Goal: Transaction & Acquisition: Purchase product/service

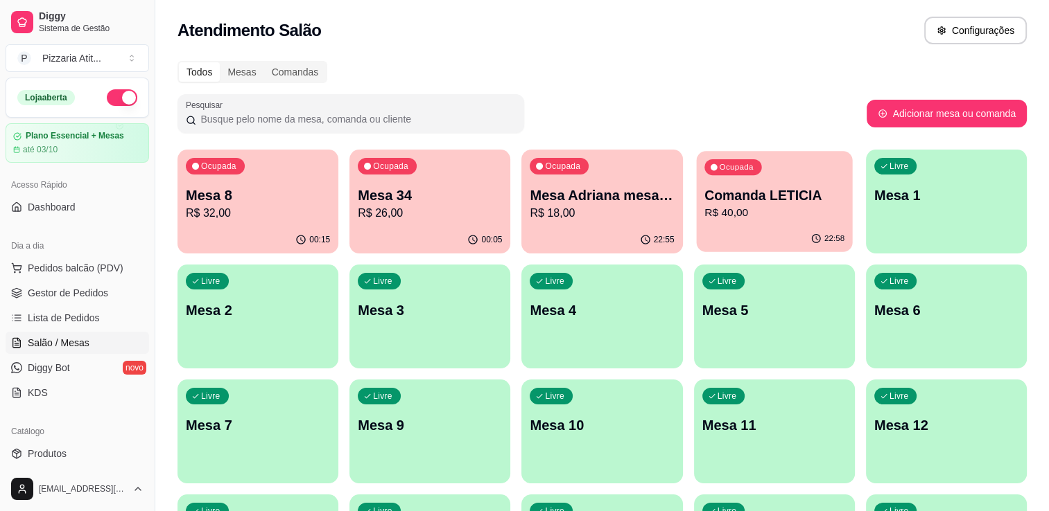
click at [761, 215] on p "R$ 40,00" at bounding box center [774, 213] width 140 height 16
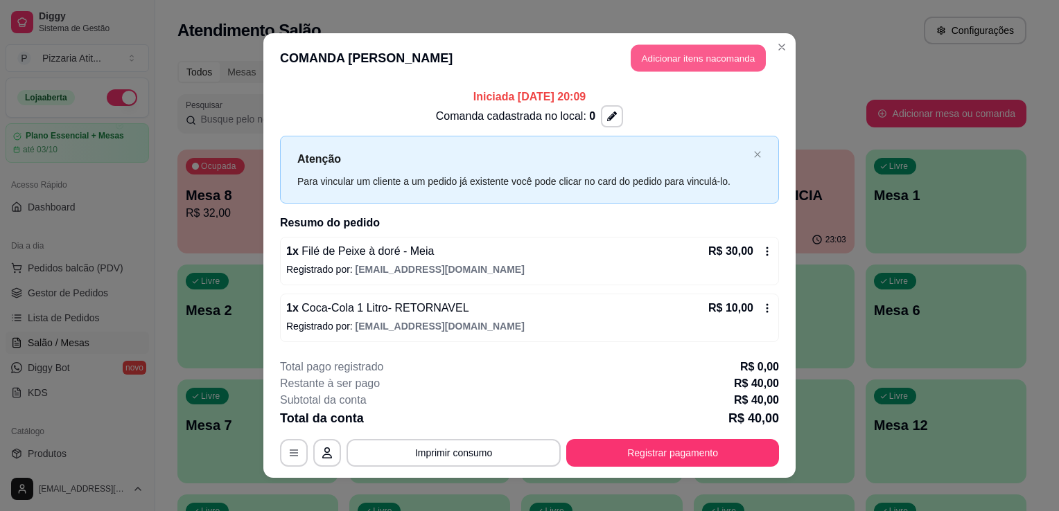
click at [717, 45] on header "COMANDA LETICIA Adicionar itens na comanda" at bounding box center [529, 58] width 532 height 50
click at [665, 59] on button "Adicionar itens na comanda" at bounding box center [698, 58] width 135 height 27
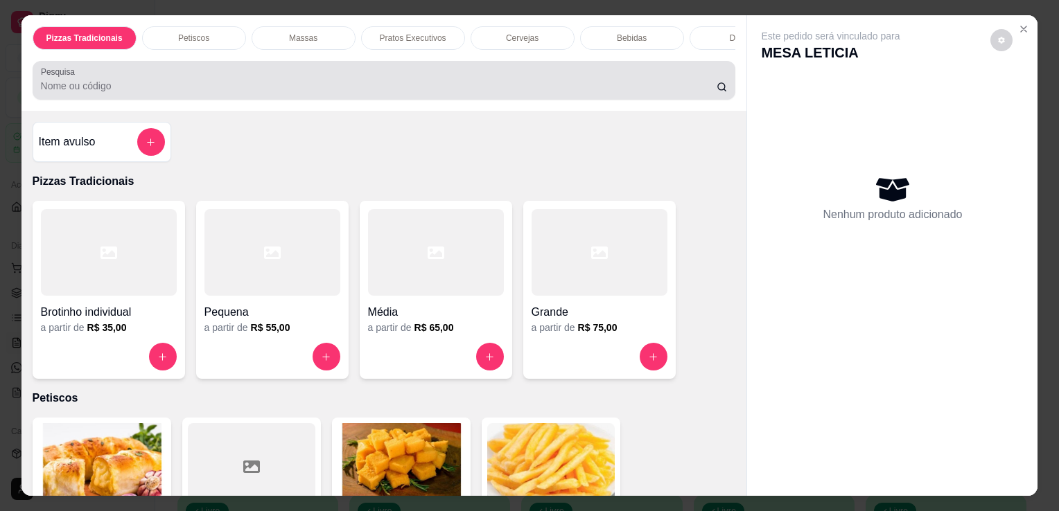
click at [170, 100] on div "Pesquisa" at bounding box center [384, 80] width 703 height 39
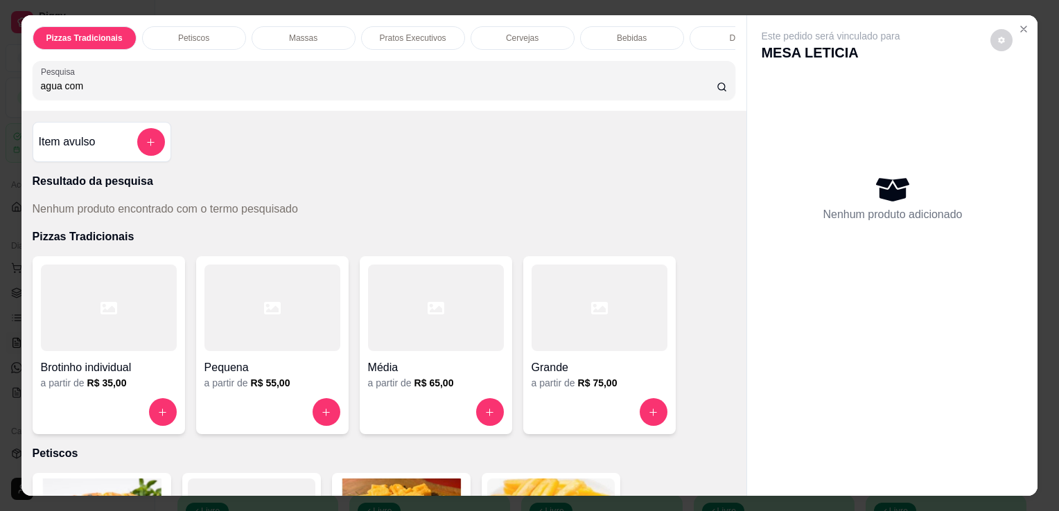
click at [376, 88] on input "agua com" at bounding box center [379, 86] width 676 height 14
type input "a"
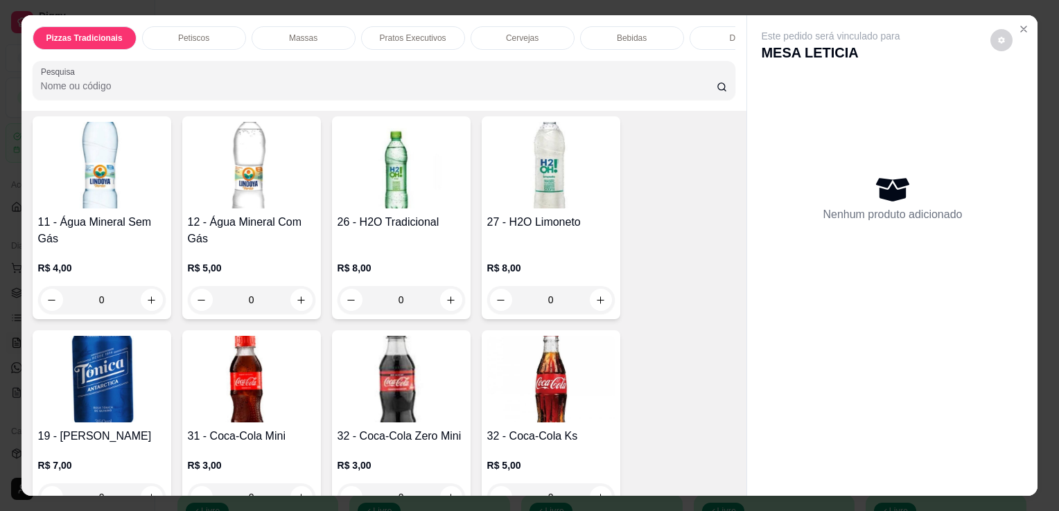
scroll to position [3160, 0]
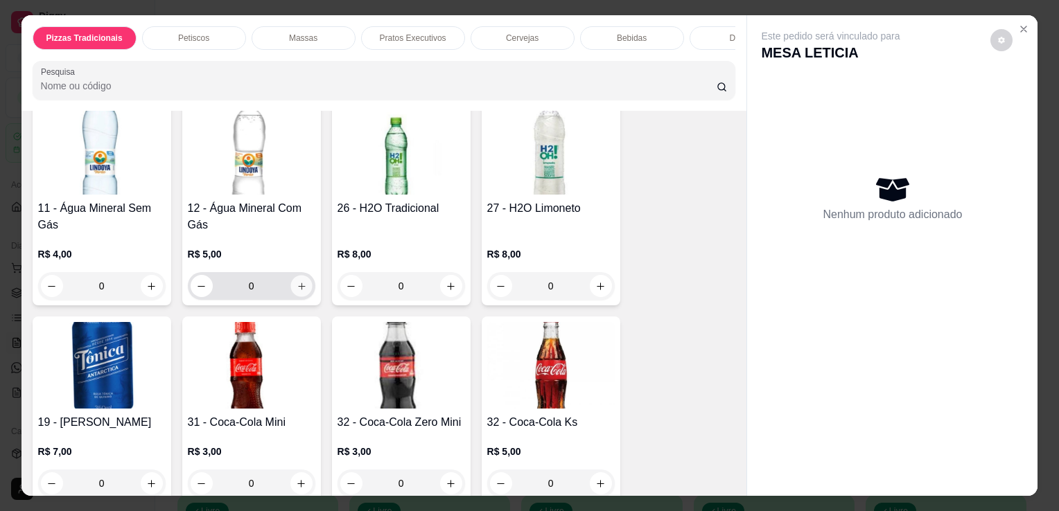
click at [297, 283] on button "increase-product-quantity" at bounding box center [300, 286] width 21 height 21
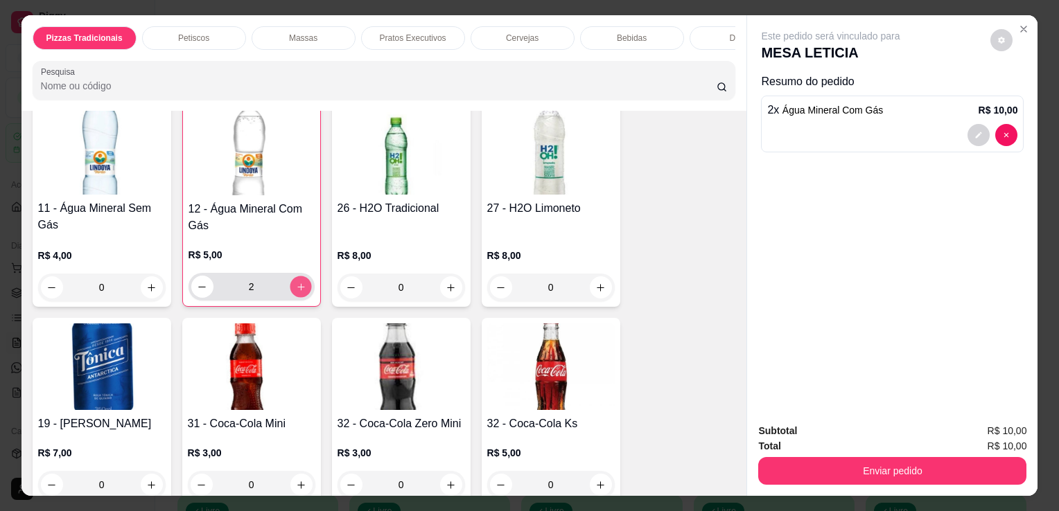
click at [297, 283] on button "increase-product-quantity" at bounding box center [300, 287] width 21 height 21
click at [191, 282] on button "decrease-product-quantity" at bounding box center [201, 287] width 21 height 21
type input "2"
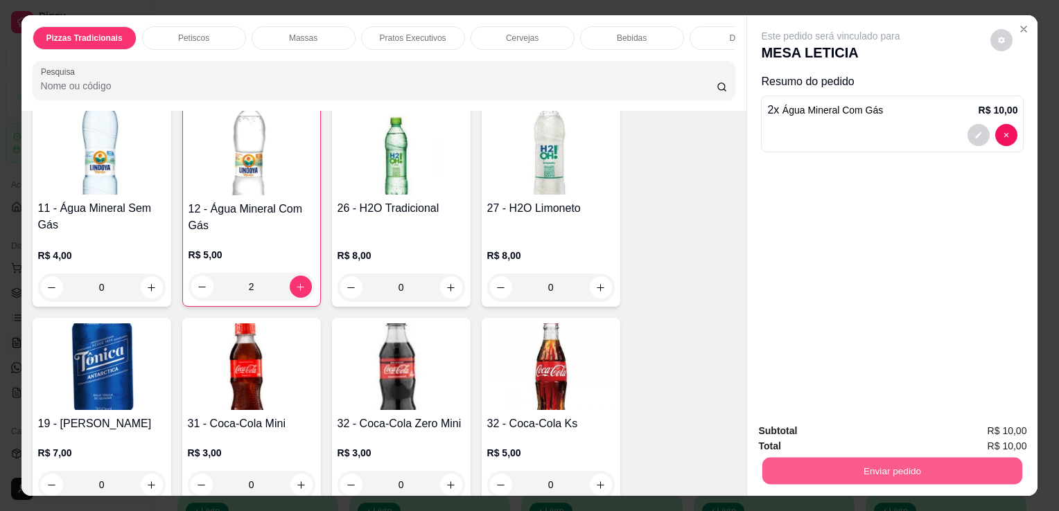
click at [889, 464] on button "Enviar pedido" at bounding box center [892, 470] width 260 height 27
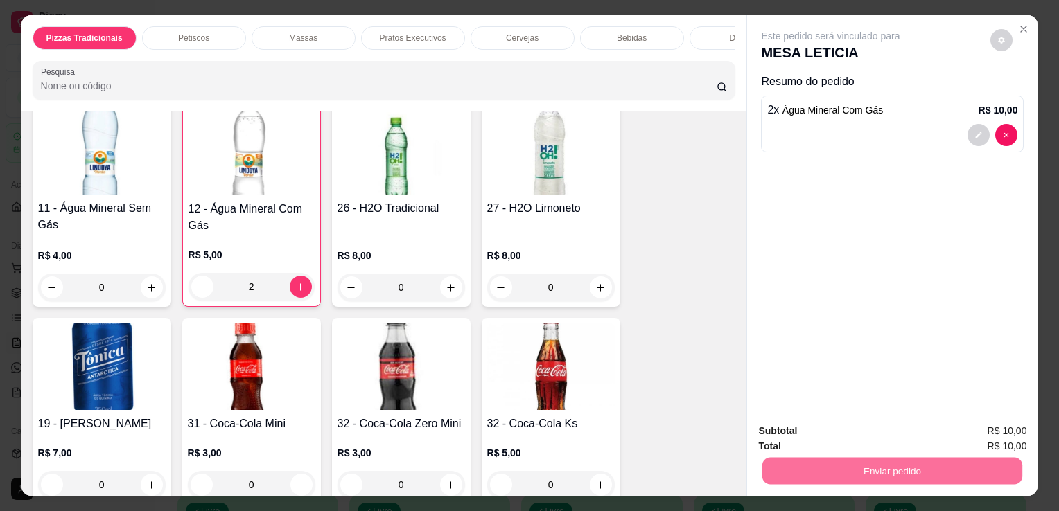
click at [873, 439] on button "Não registrar e enviar pedido" at bounding box center [847, 432] width 140 height 26
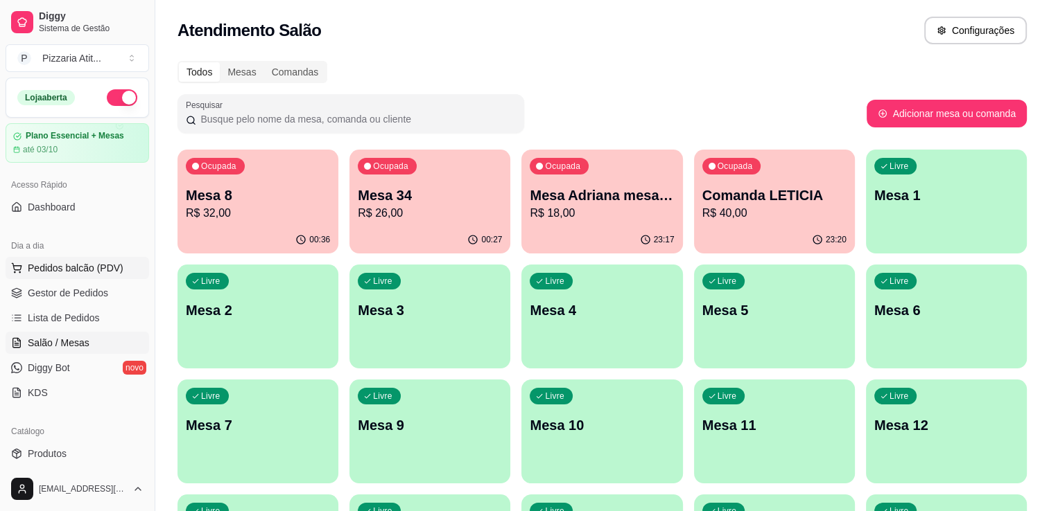
click at [90, 274] on span "Pedidos balcão (PDV)" at bounding box center [76, 268] width 96 height 14
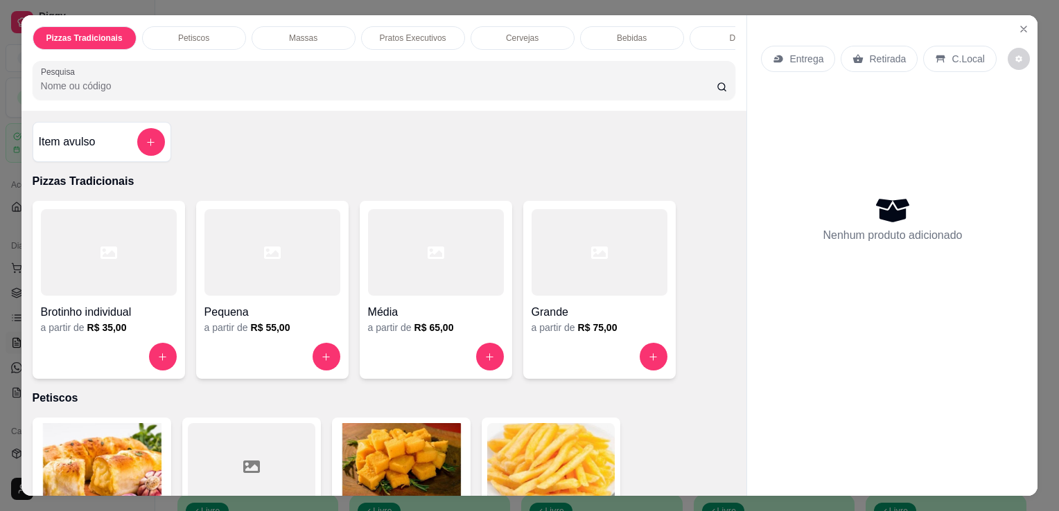
click at [538, 252] on div at bounding box center [600, 252] width 136 height 87
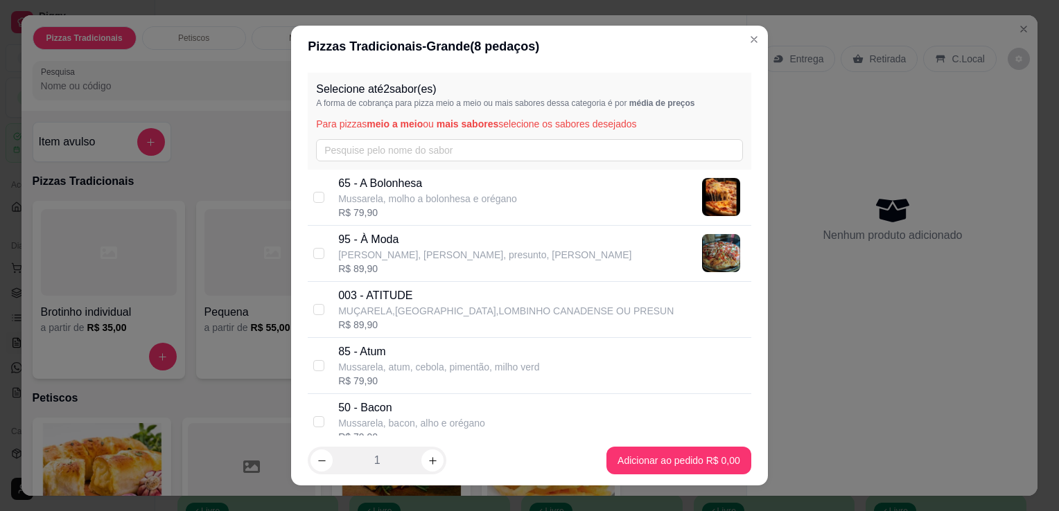
click at [484, 192] on p "Mussarela, molho a bolonhesa e orégano" at bounding box center [427, 199] width 179 height 14
checkbox input "true"
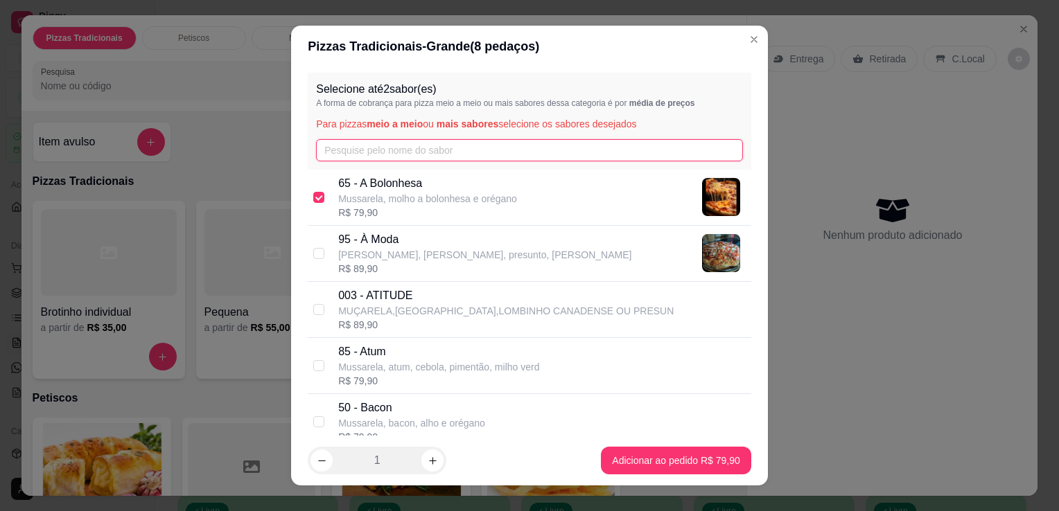
click at [444, 142] on input "text" at bounding box center [529, 150] width 427 height 22
click at [444, 142] on input "g" at bounding box center [529, 150] width 427 height 22
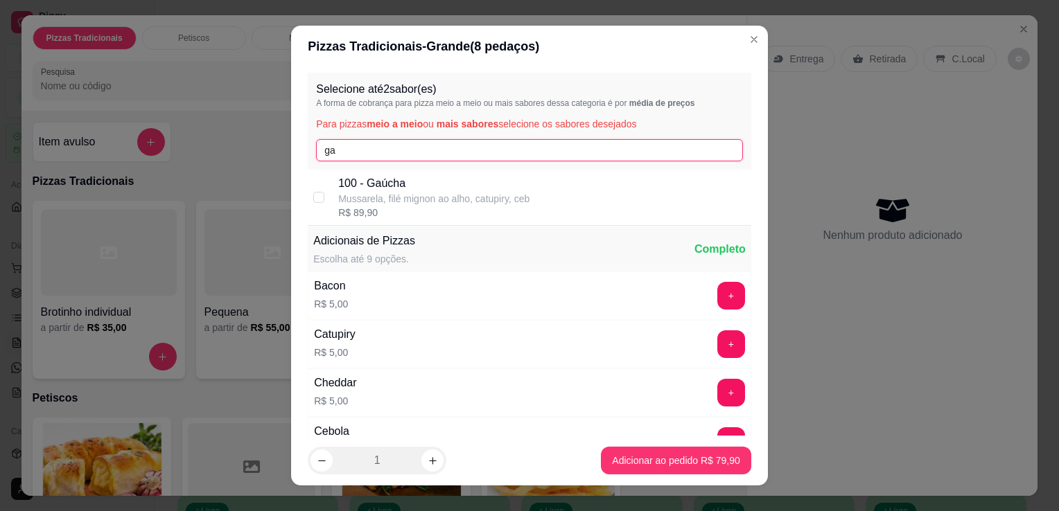
type input "ga"
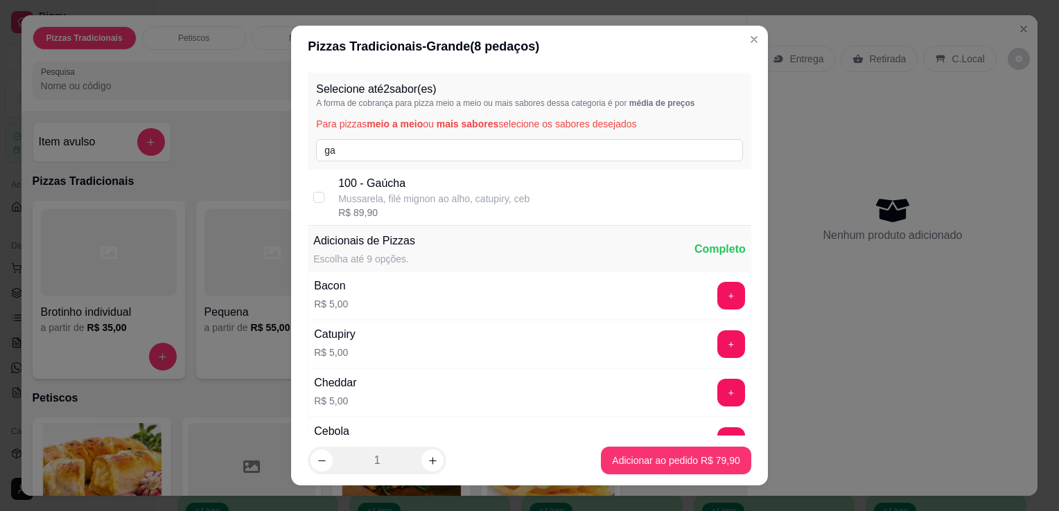
click at [402, 186] on p "100 - Gaúcha" at bounding box center [433, 183] width 191 height 17
checkbox input "true"
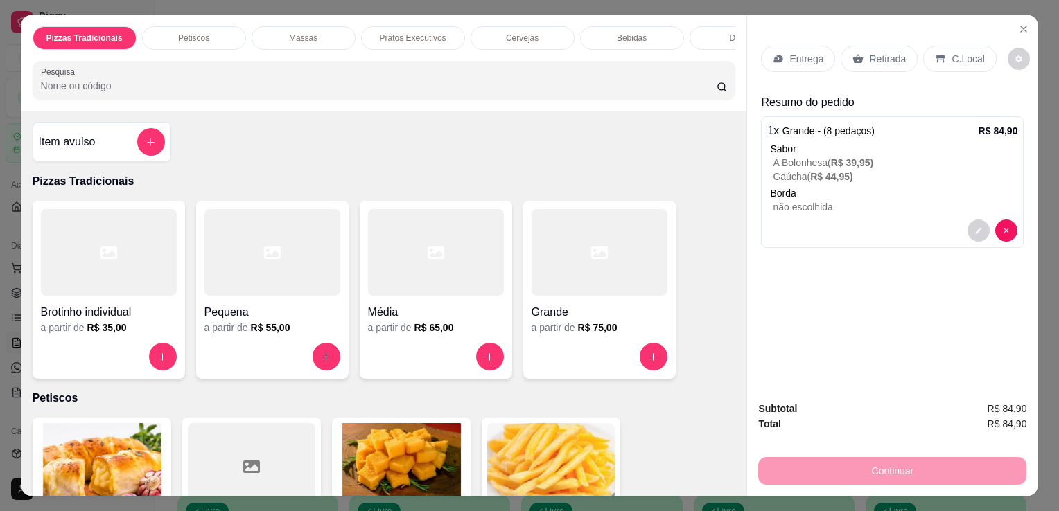
click at [790, 62] on div "Entrega" at bounding box center [798, 59] width 74 height 26
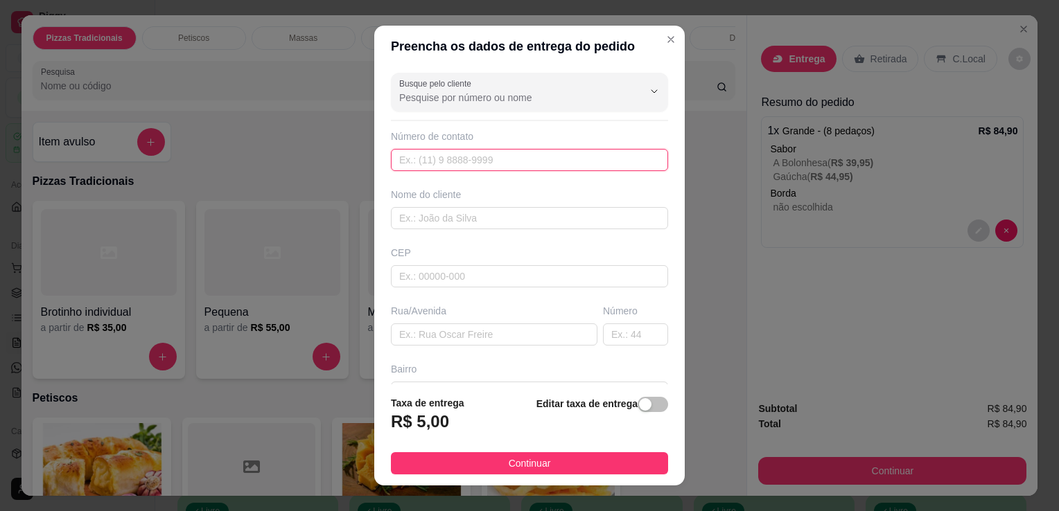
click at [505, 165] on input "text" at bounding box center [529, 160] width 277 height 22
type input "[PHONE_NUMBER]"
click at [504, 214] on input "text" at bounding box center [529, 218] width 277 height 22
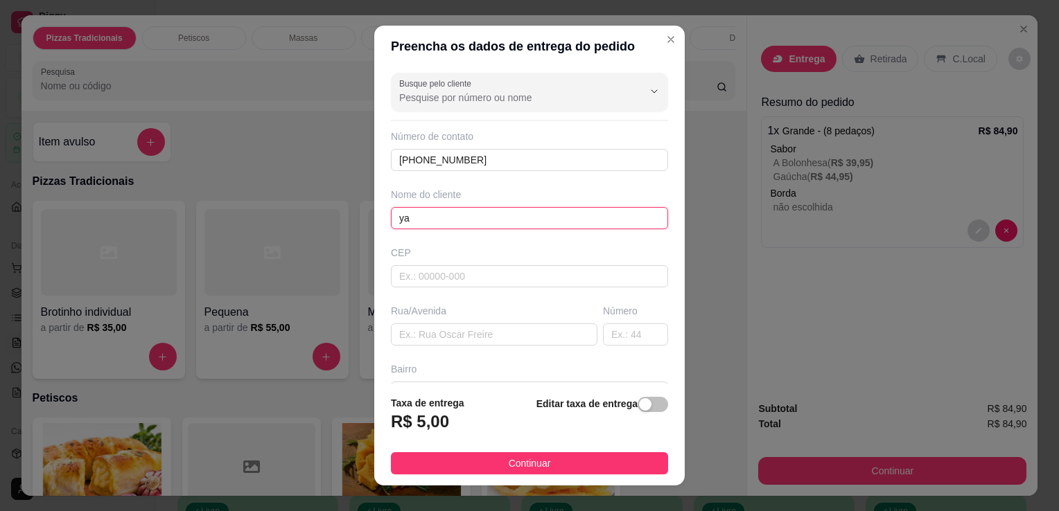
type input "y"
drag, startPoint x: 504, startPoint y: 214, endPoint x: 471, endPoint y: 211, distance: 33.4
click at [471, 211] on input "YA" at bounding box center [529, 218] width 277 height 22
type input "[MEDICAL_DATA]"
click at [460, 329] on input "text" at bounding box center [494, 335] width 207 height 22
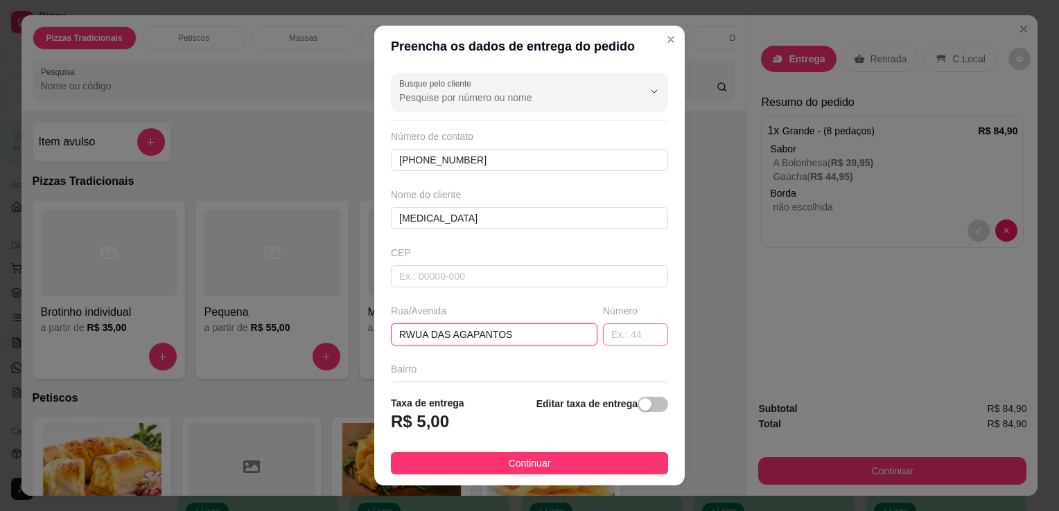
type input "RWUA DAS AGAPANTOS"
click at [603, 335] on input "text" at bounding box center [635, 335] width 65 height 22
type input "11"
click at [424, 334] on input "RWUA DAS AGAPANTOS" at bounding box center [494, 335] width 207 height 22
type input "RUA DAS AGAPANTOS"
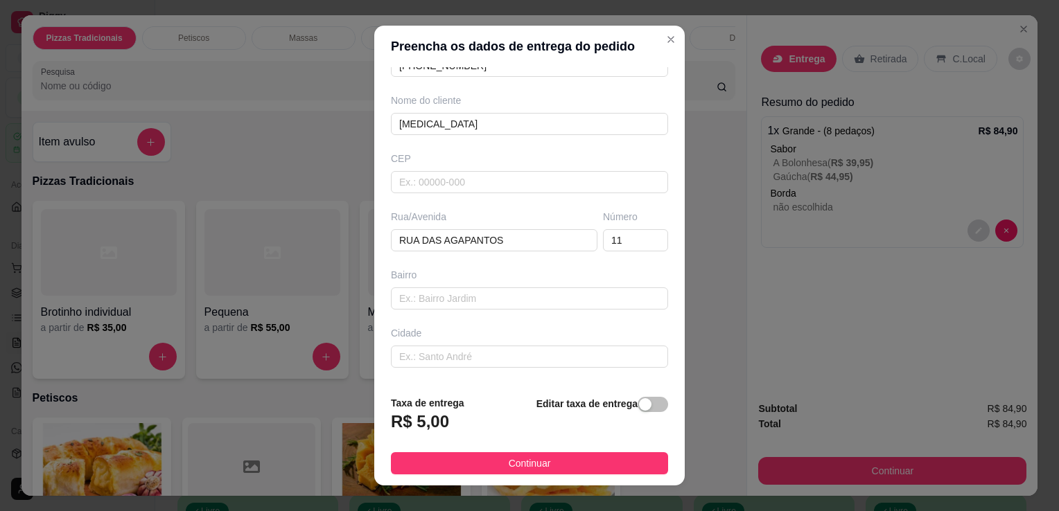
scroll to position [106, 0]
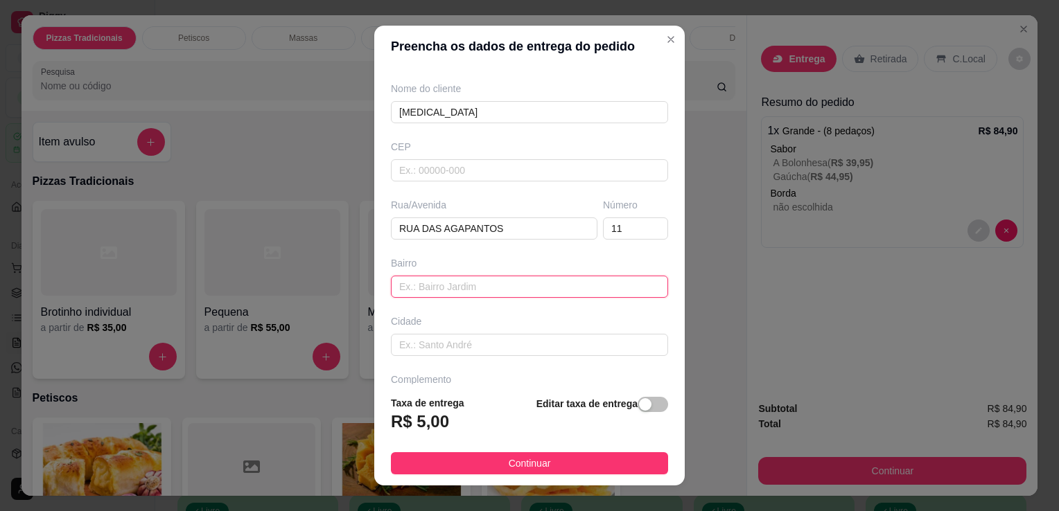
click at [598, 292] on input "text" at bounding box center [529, 287] width 277 height 22
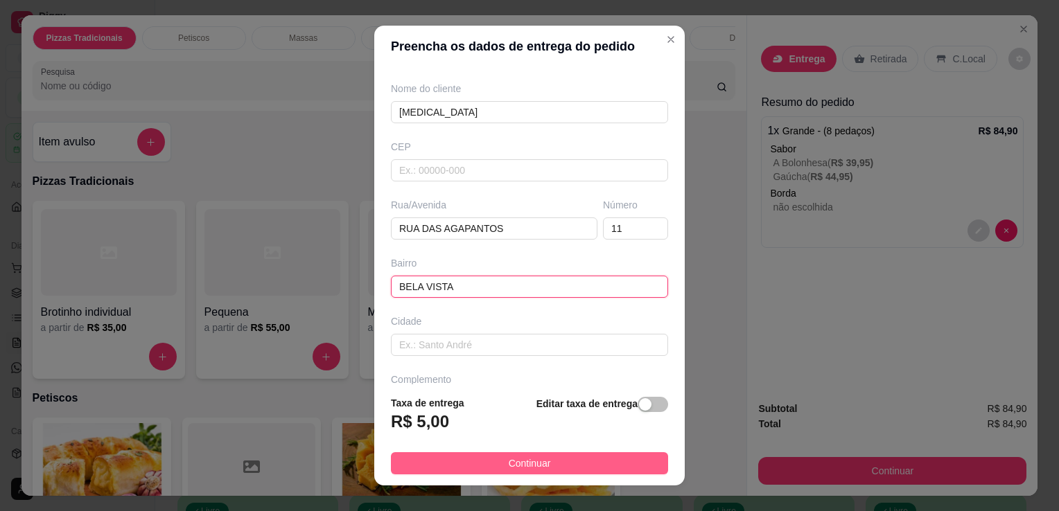
type input "BELA VISTA"
click at [554, 467] on button "Continuar" at bounding box center [529, 464] width 277 height 22
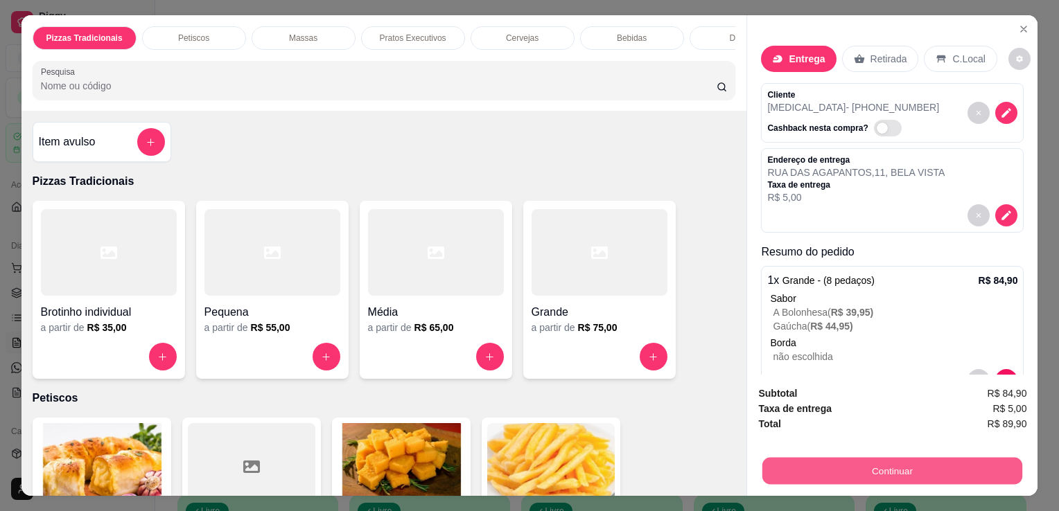
click at [833, 457] on button "Continuar" at bounding box center [892, 470] width 260 height 27
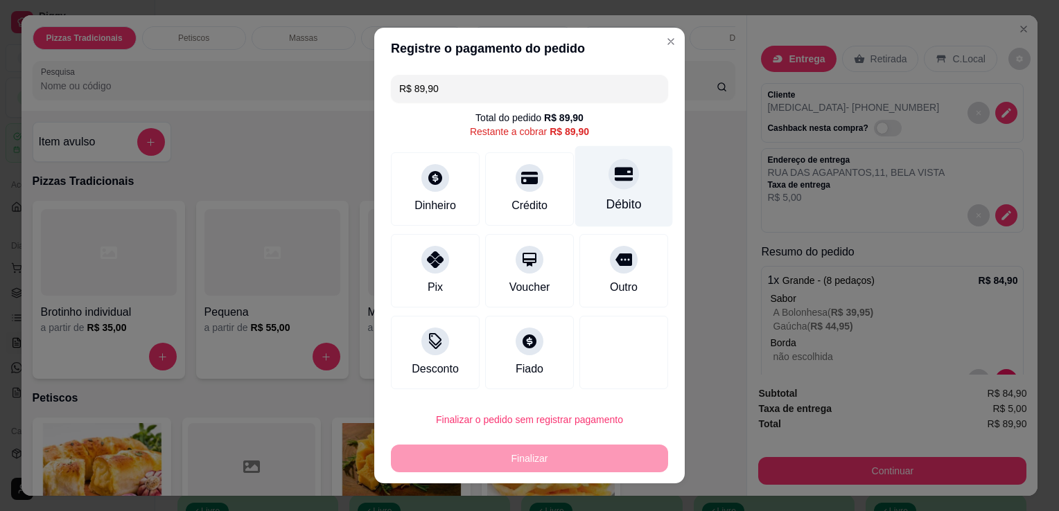
click at [606, 210] on div "Débito" at bounding box center [623, 204] width 35 height 18
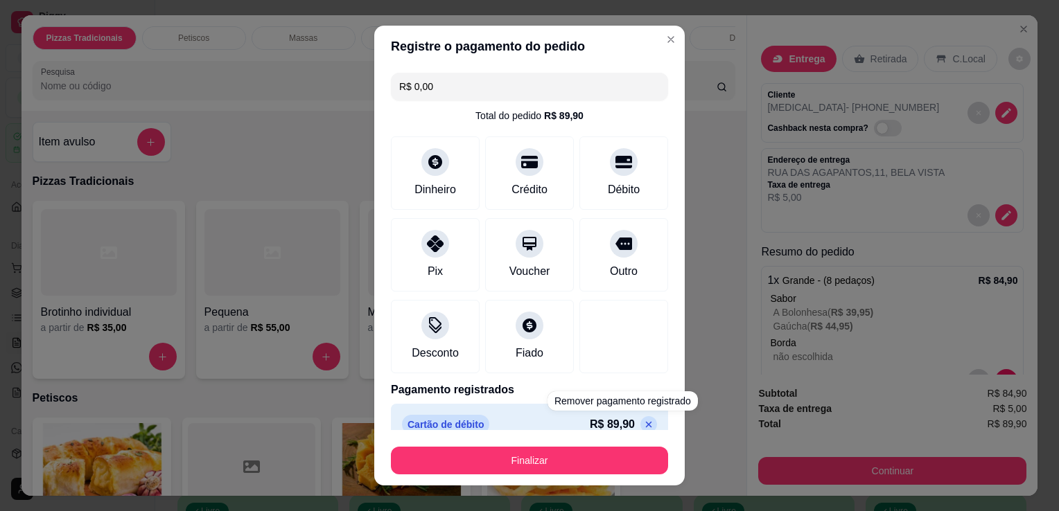
click at [646, 426] on icon at bounding box center [649, 425] width 6 height 6
type input "R$ 89,90"
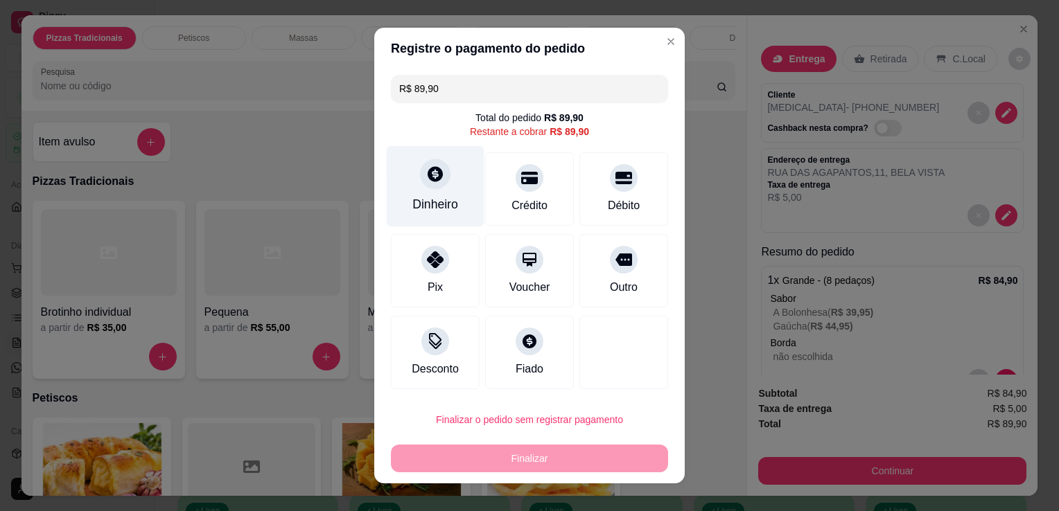
click at [404, 177] on div "Dinheiro" at bounding box center [436, 186] width 98 height 81
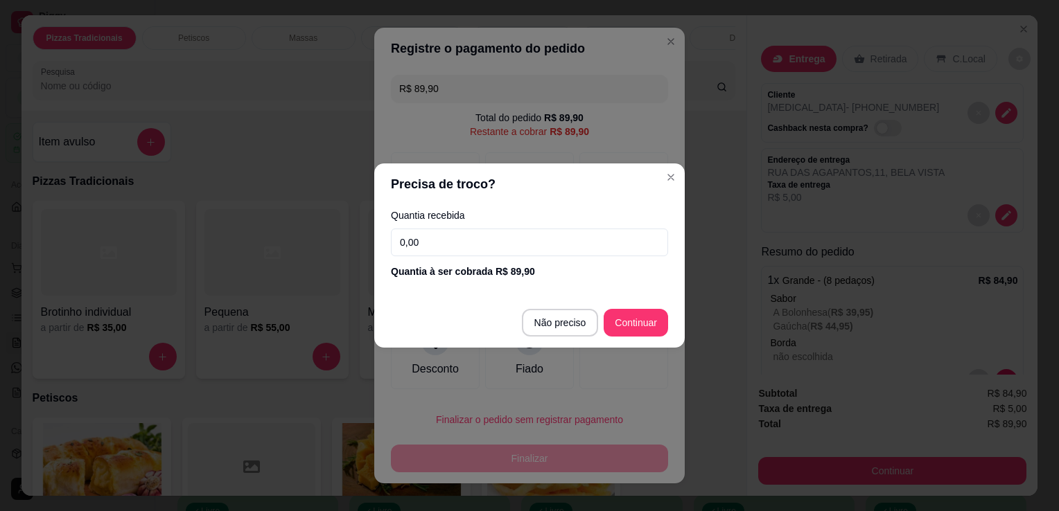
click at [479, 246] on input "0,00" at bounding box center [529, 243] width 277 height 28
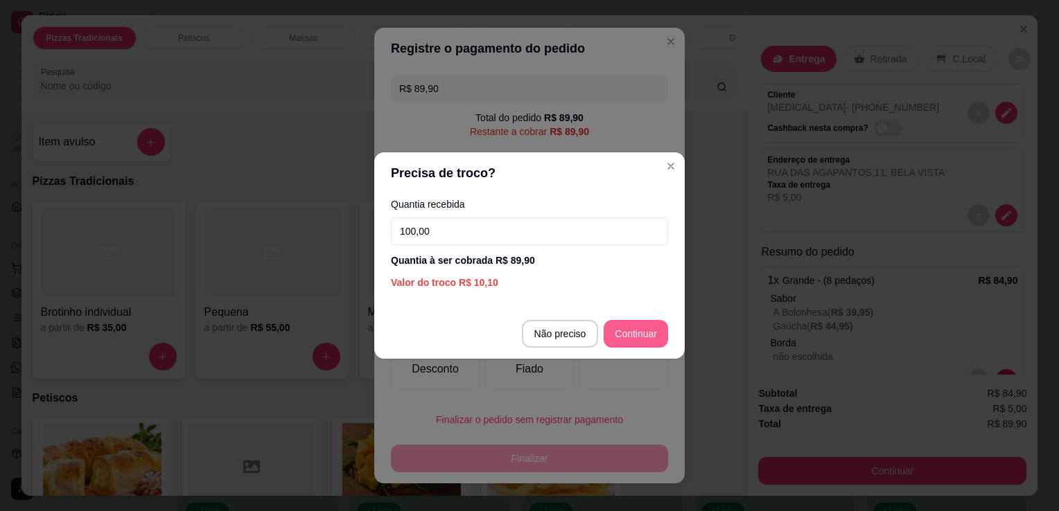
type input "100,00"
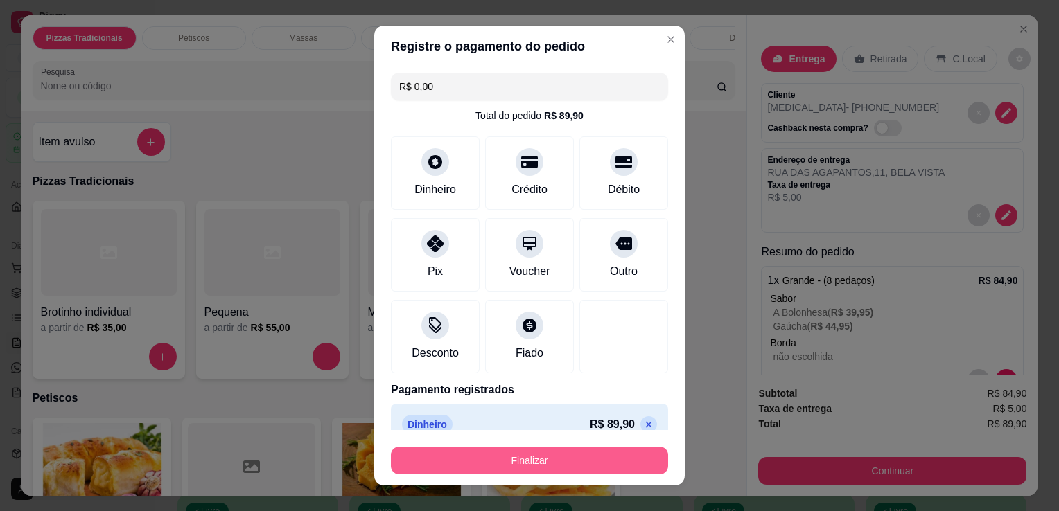
click at [605, 457] on button "Finalizar" at bounding box center [529, 461] width 277 height 28
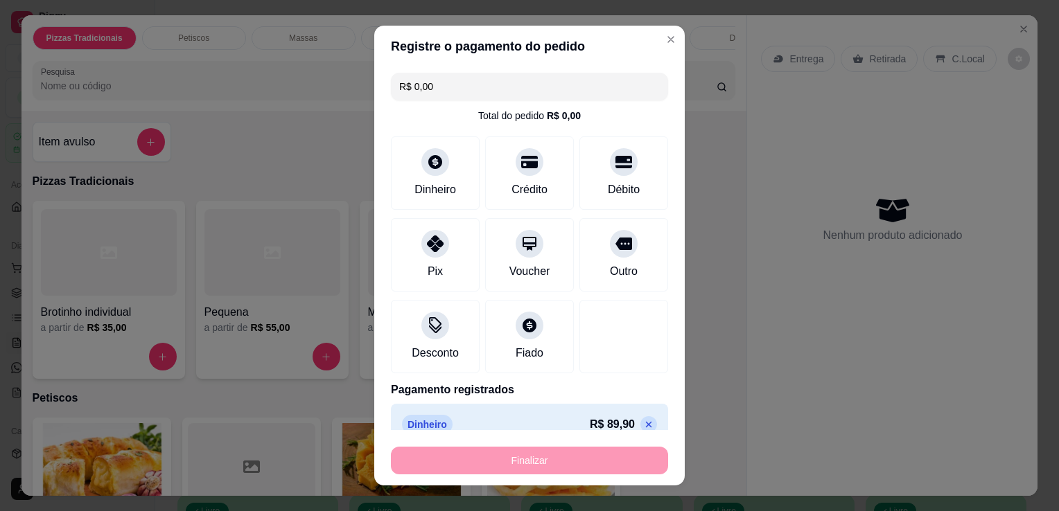
type input "-R$ 89,90"
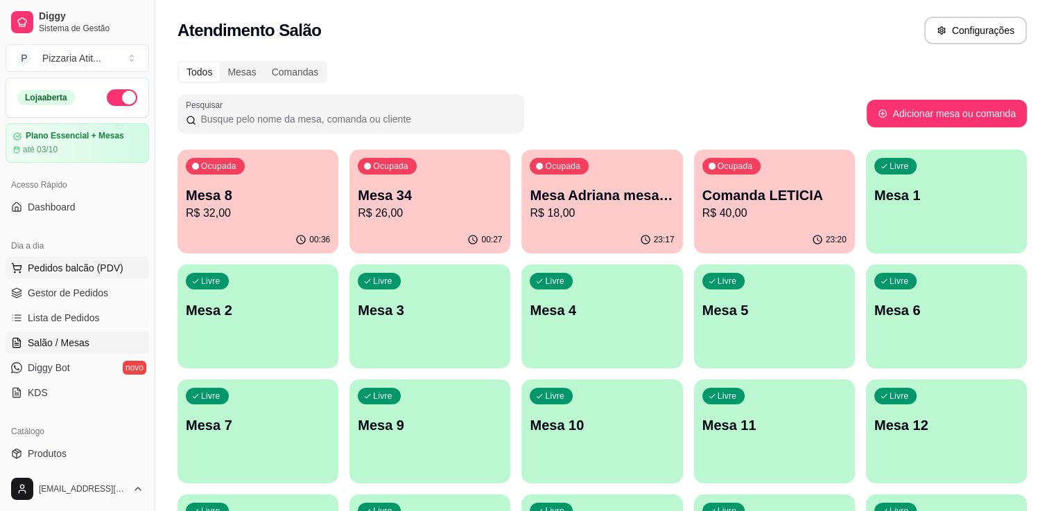
click at [105, 261] on span "Pedidos balcão (PDV)" at bounding box center [76, 268] width 96 height 14
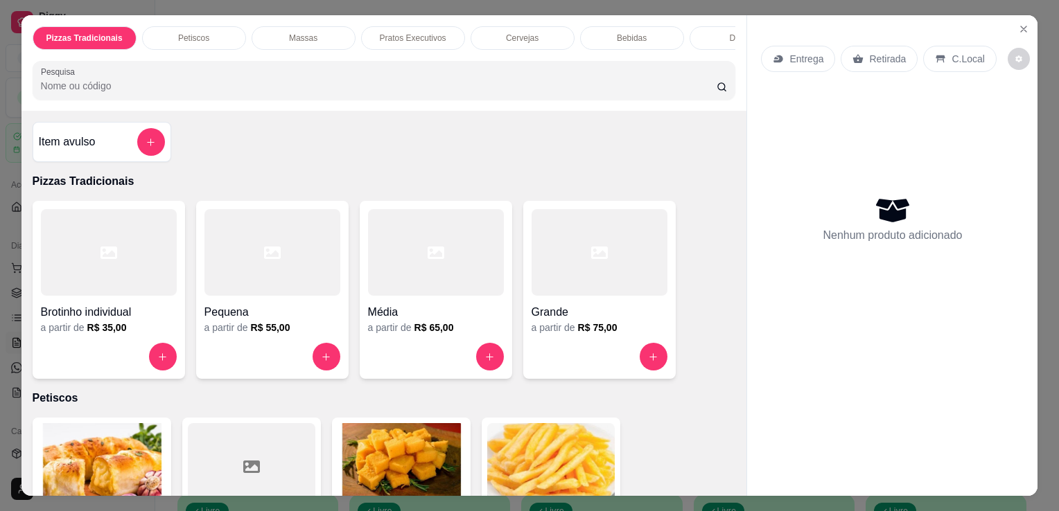
click at [588, 238] on div at bounding box center [600, 252] width 136 height 87
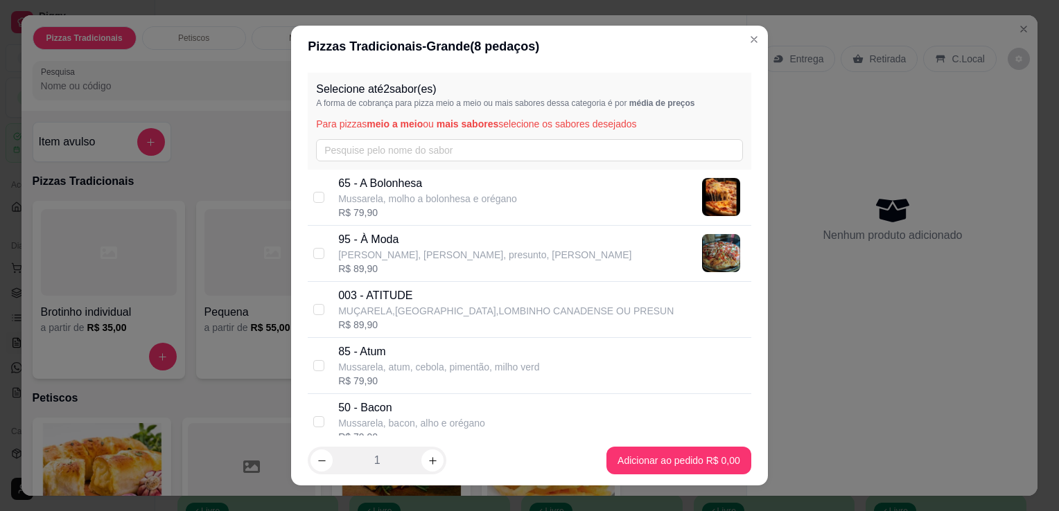
click at [515, 138] on div "Selecione até 2 sabor(es) A forma de cobrança para pizza meio a meio ou mais sa…" at bounding box center [530, 121] width 444 height 97
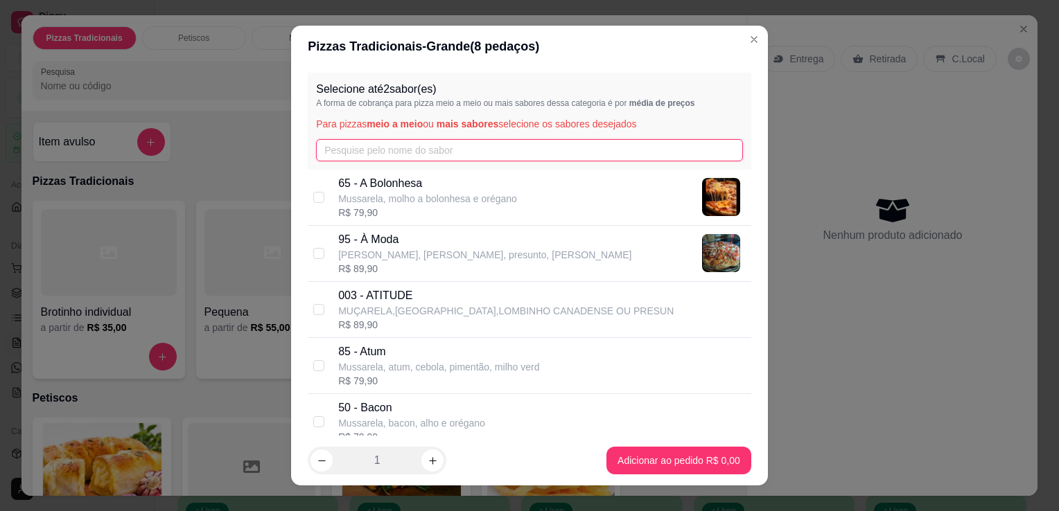
click at [516, 148] on input "text" at bounding box center [529, 150] width 427 height 22
type input "A"
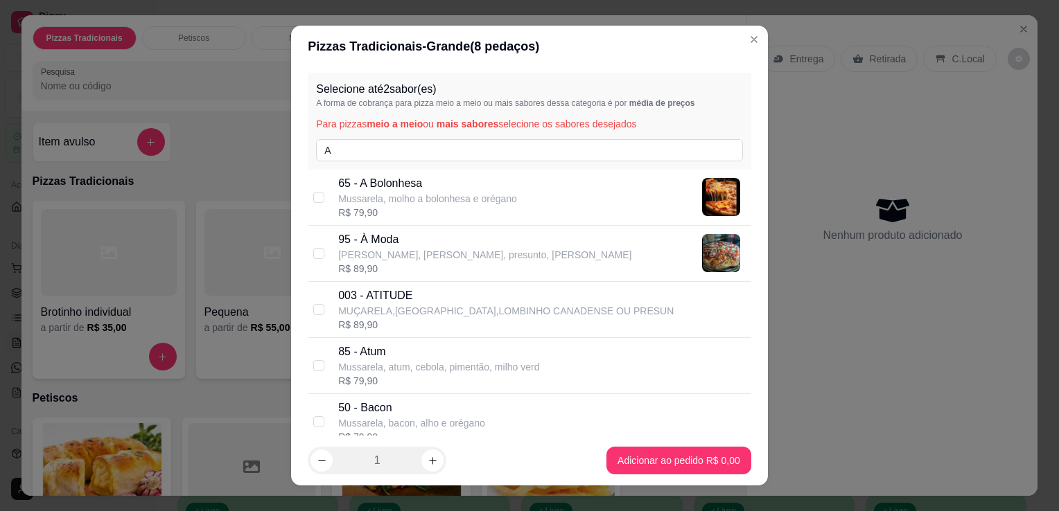
click at [454, 234] on p "95 - À Moda" at bounding box center [484, 239] width 293 height 17
checkbox input "true"
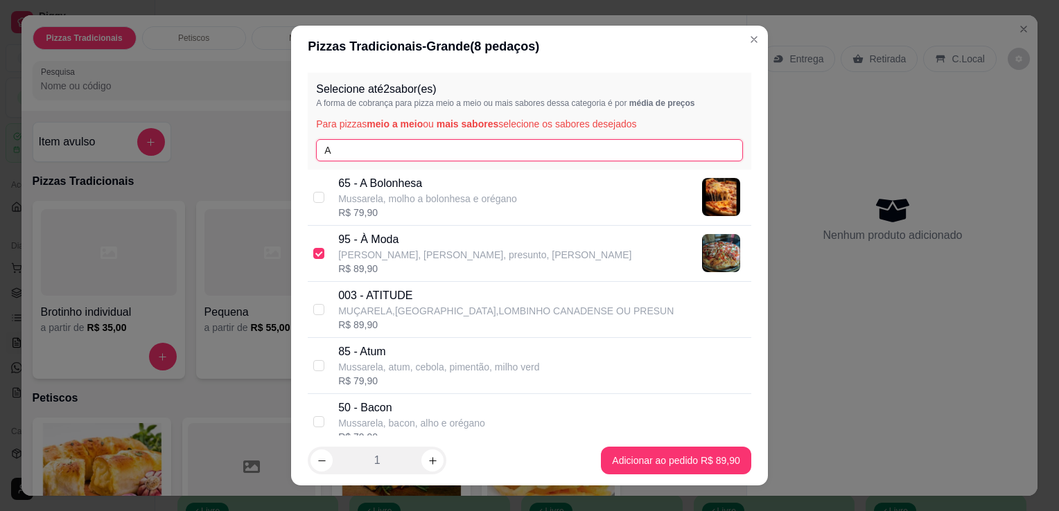
click at [460, 152] on input "A" at bounding box center [529, 150] width 427 height 22
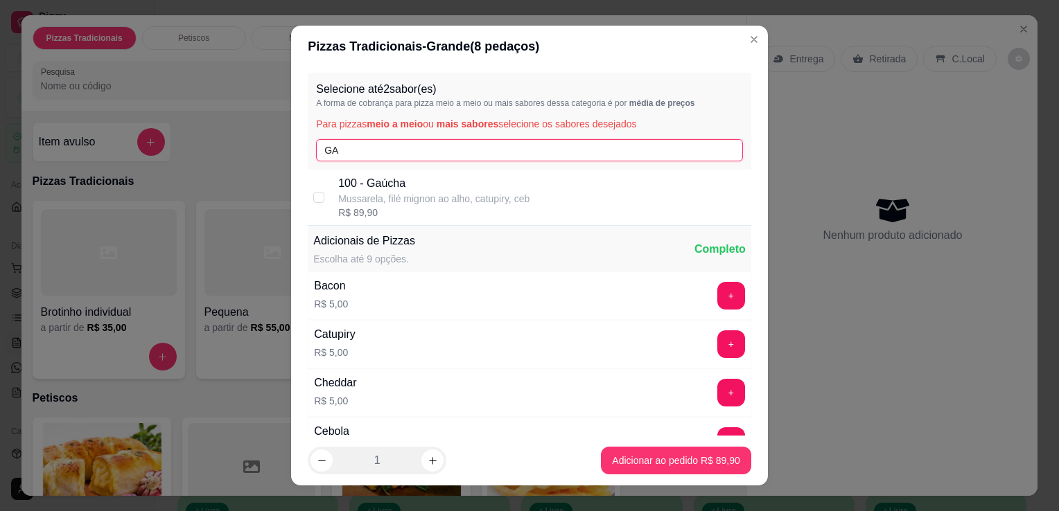
type input "GA"
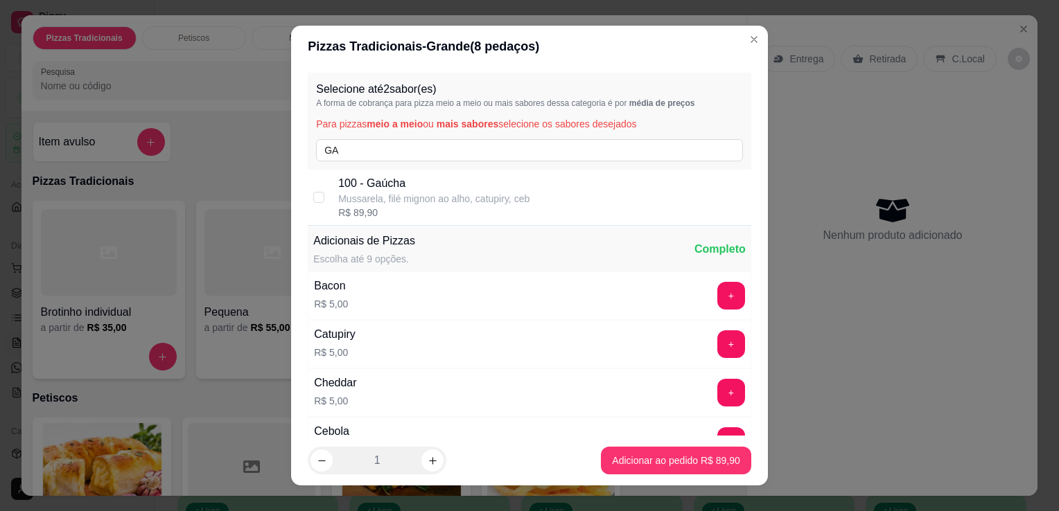
click at [439, 182] on p "100 - Gaúcha" at bounding box center [433, 183] width 191 height 17
checkbox input "true"
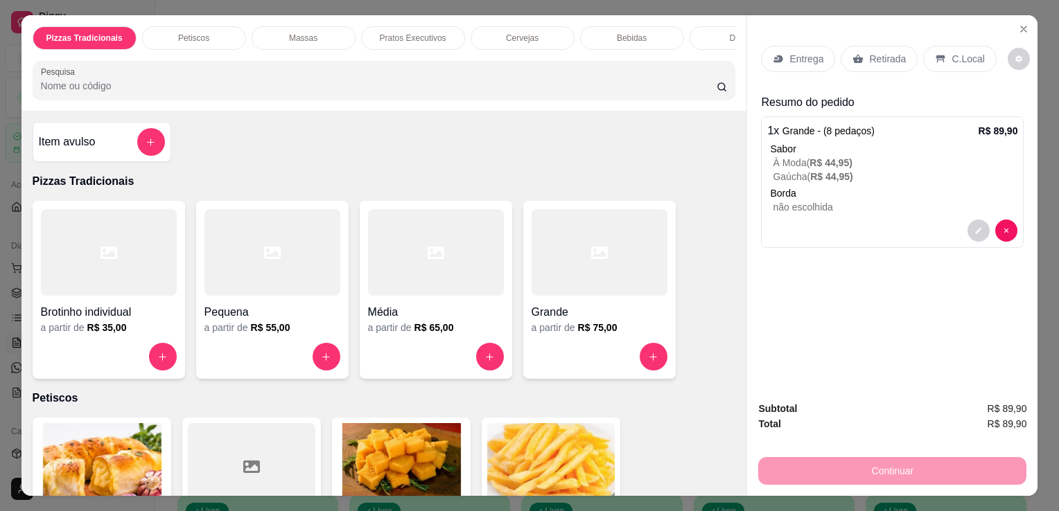
click at [670, 89] on input "Pesquisa" at bounding box center [379, 86] width 676 height 14
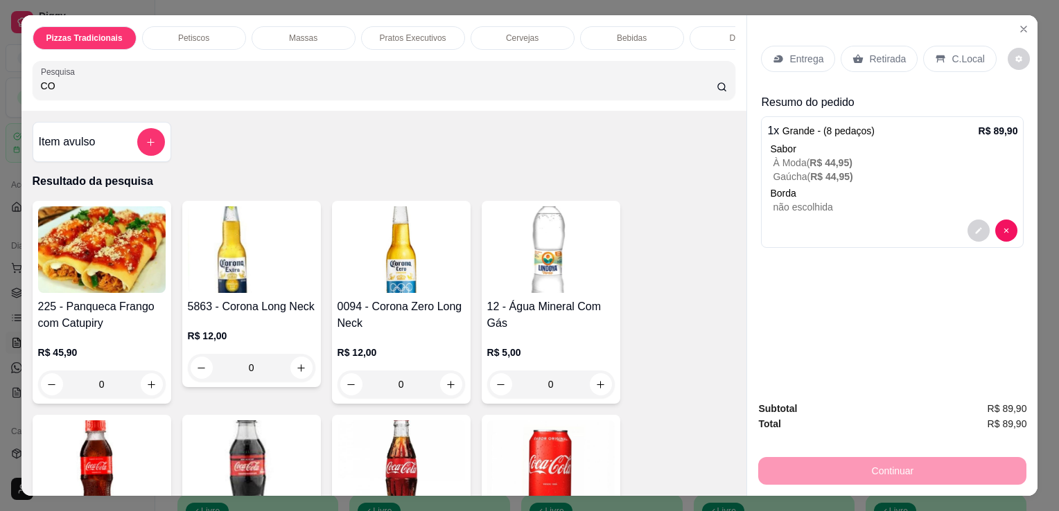
type input "CO"
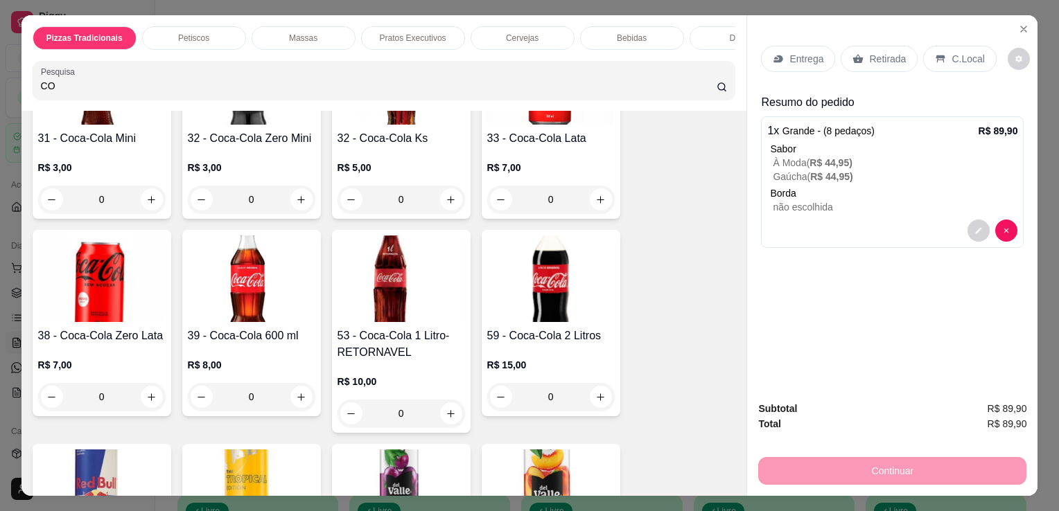
scroll to position [518, 0]
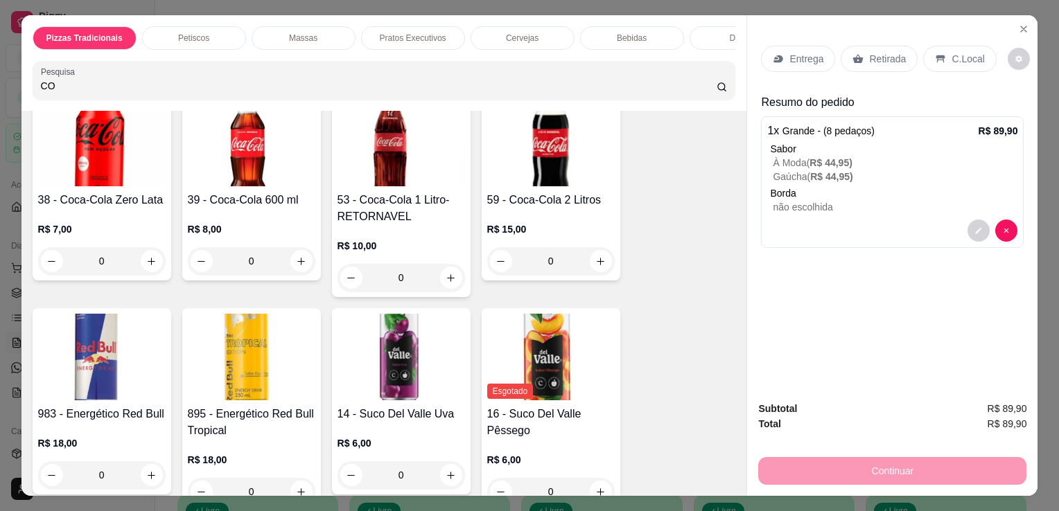
click at [532, 174] on img at bounding box center [551, 143] width 128 height 87
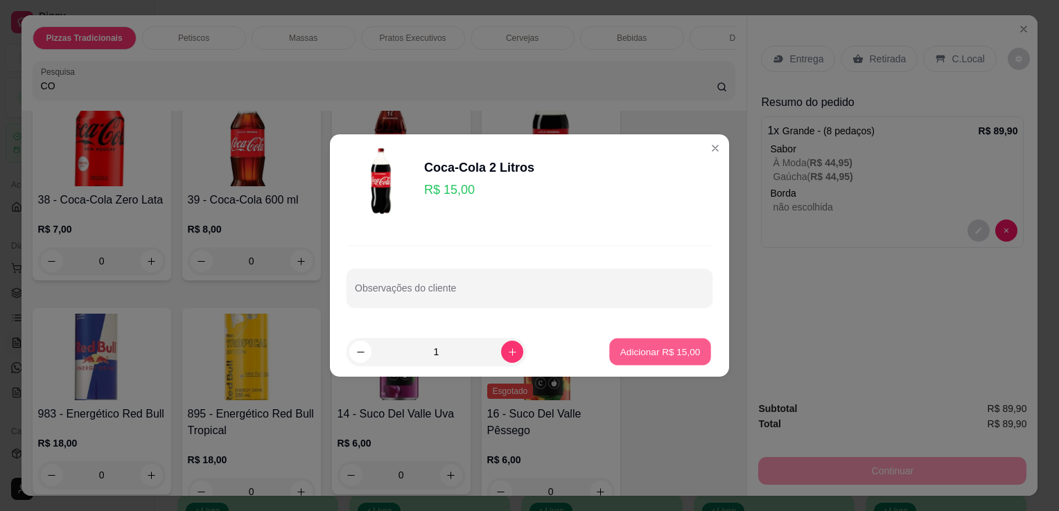
click at [656, 353] on p "Adicionar R$ 15,00" at bounding box center [660, 351] width 80 height 13
type input "1"
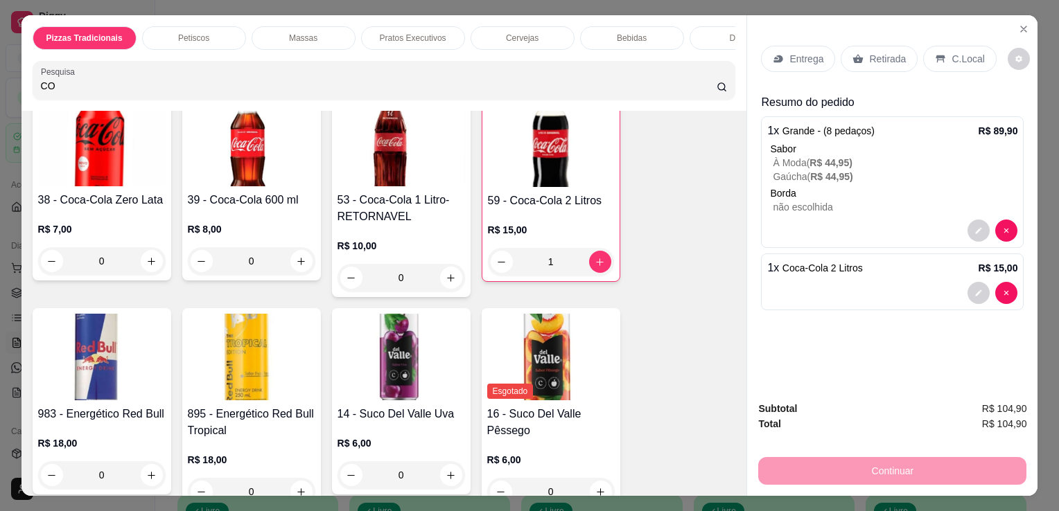
click at [798, 52] on p "Entrega" at bounding box center [806, 59] width 34 height 14
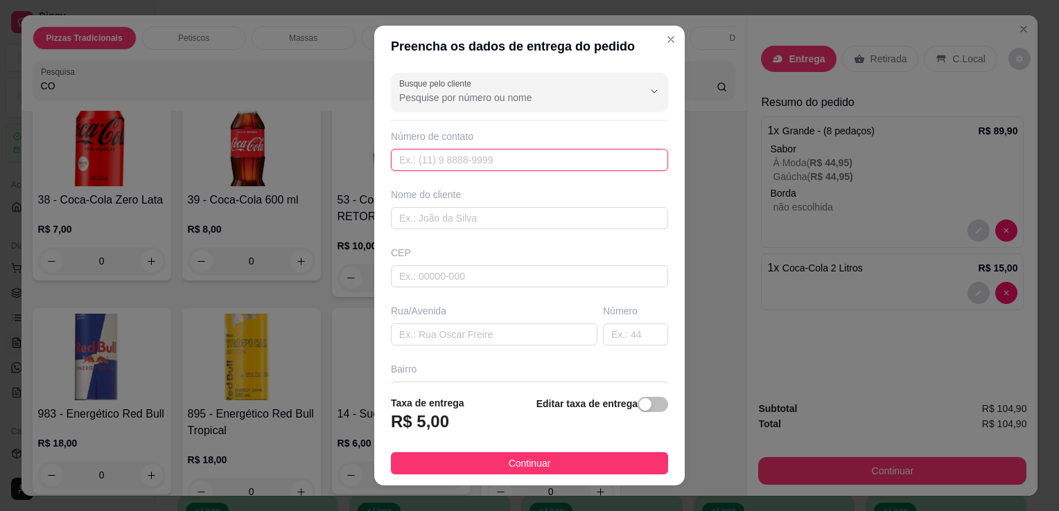
click at [543, 162] on input "text" at bounding box center [529, 160] width 277 height 22
type input "[PHONE_NUMBER]"
click at [505, 220] on input "text" at bounding box center [529, 218] width 277 height 22
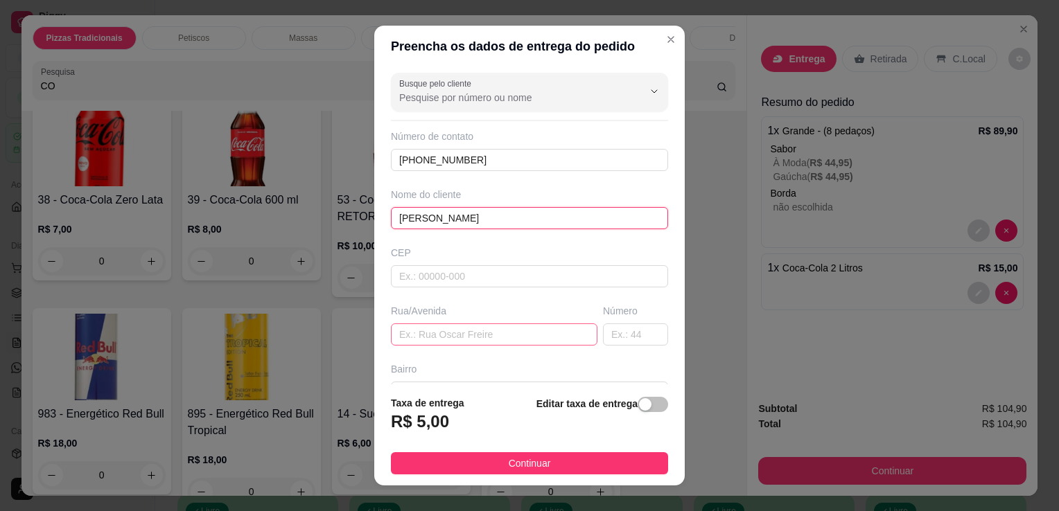
type input "[PERSON_NAME]"
click at [486, 335] on input "text" at bounding box center [494, 335] width 207 height 22
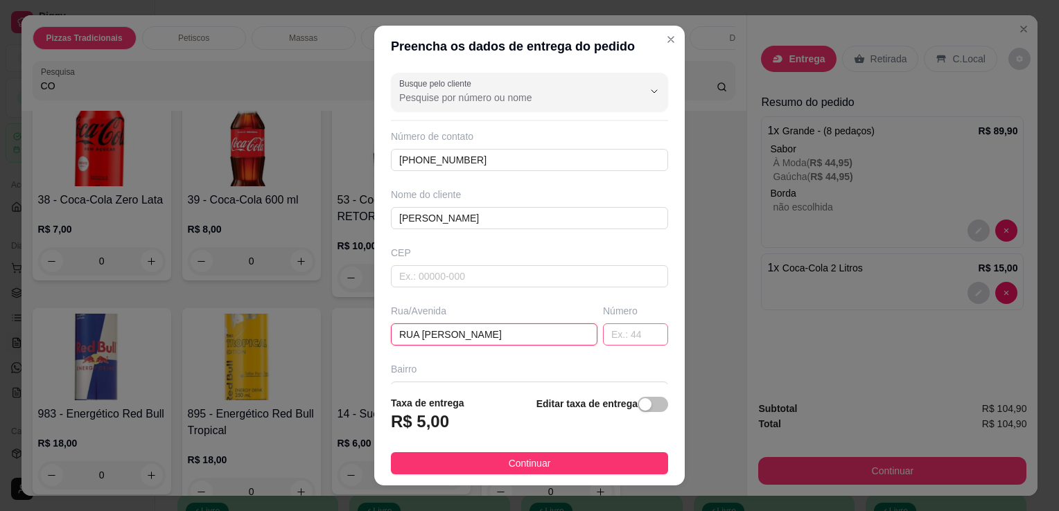
type input "RUA [PERSON_NAME]"
click at [604, 337] on input "text" at bounding box center [635, 335] width 65 height 22
type input "612"
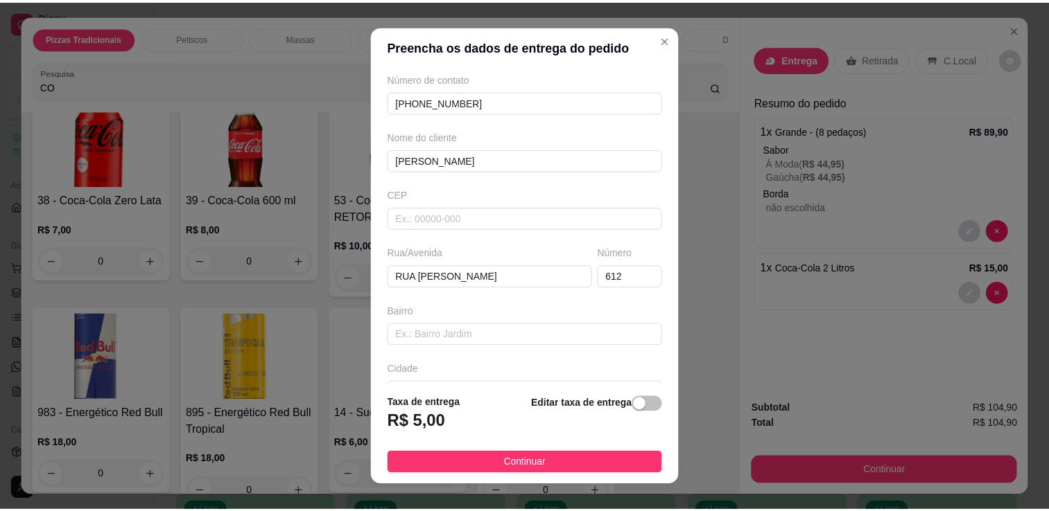
scroll to position [108, 0]
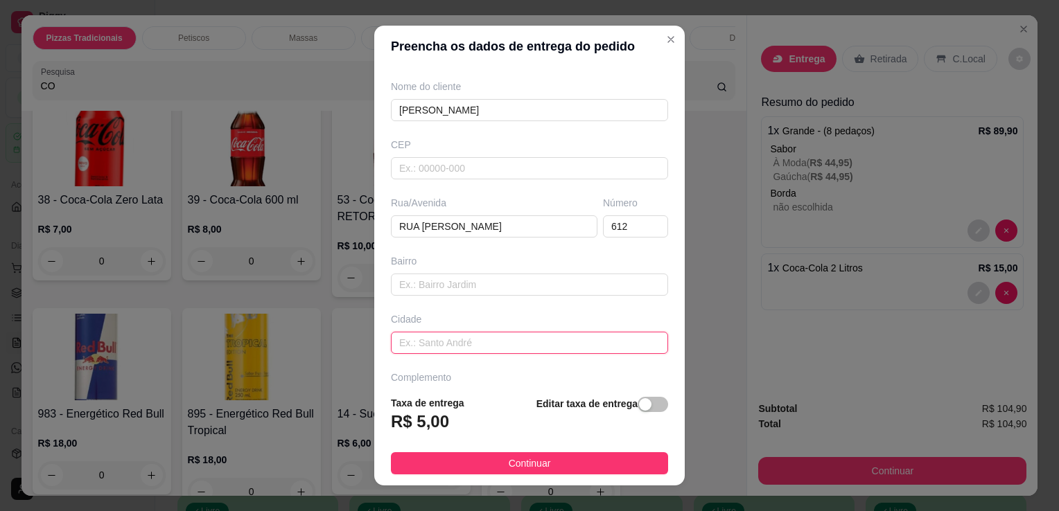
click at [605, 344] on input "text" at bounding box center [529, 343] width 277 height 22
click at [530, 345] on input "CASA 3 CODOMINIO DA LKARINE" at bounding box center [529, 343] width 277 height 22
click at [532, 341] on input "CASA 3 CODOMINIO DA LKARINE" at bounding box center [529, 343] width 277 height 22
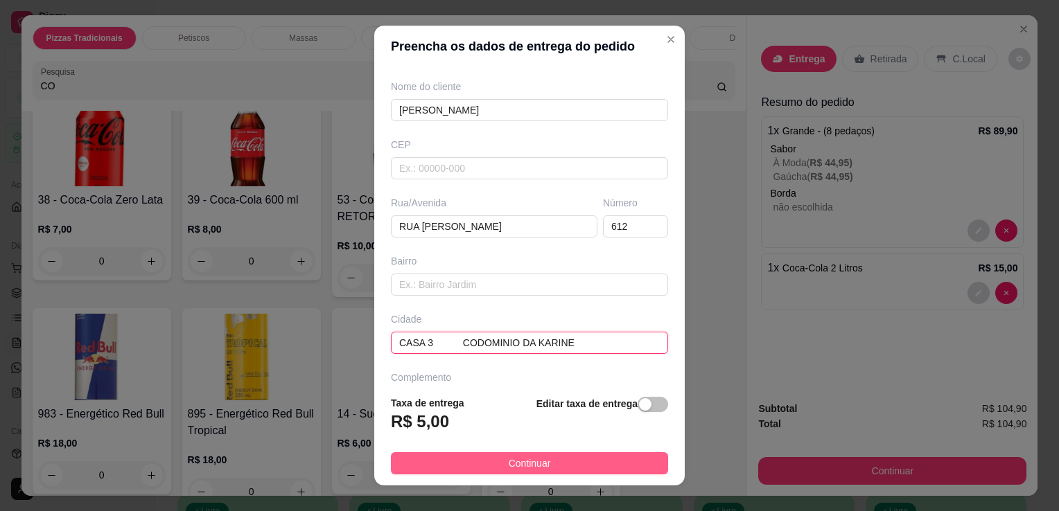
type input "CASA 3 CODOMINIO DA KARINE"
click at [567, 466] on button "Continuar" at bounding box center [529, 464] width 277 height 22
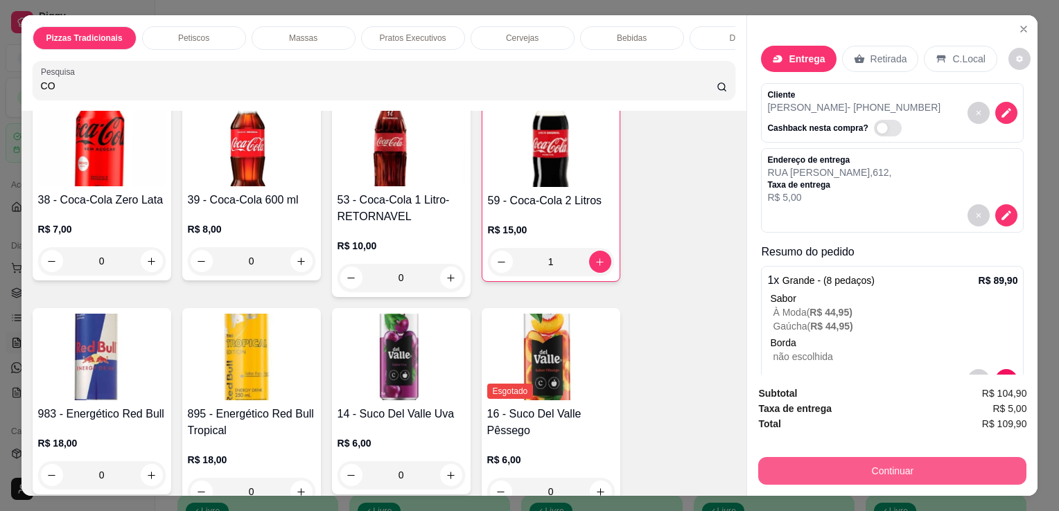
click at [823, 459] on button "Continuar" at bounding box center [892, 471] width 268 height 28
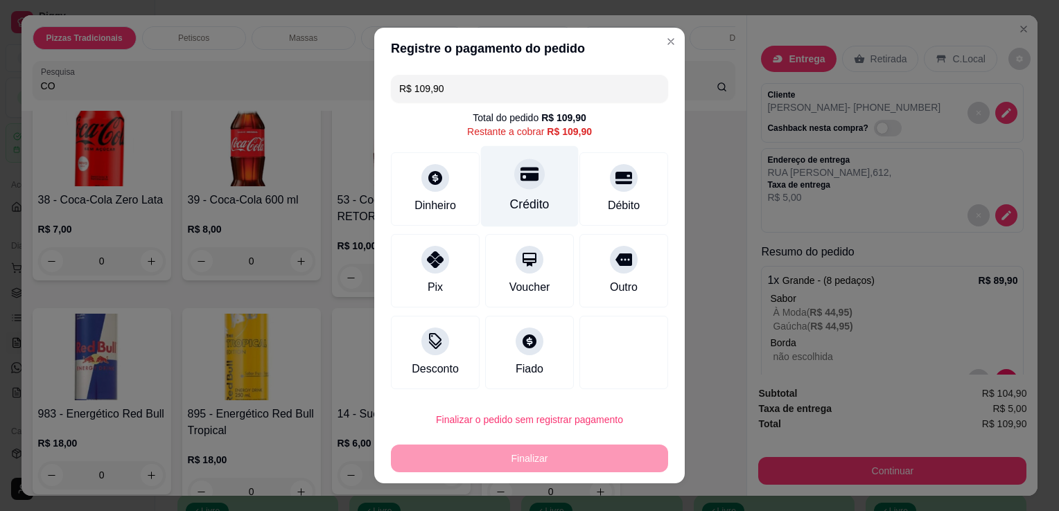
click at [511, 194] on div "Crédito" at bounding box center [530, 186] width 98 height 81
type input "R$ 0,00"
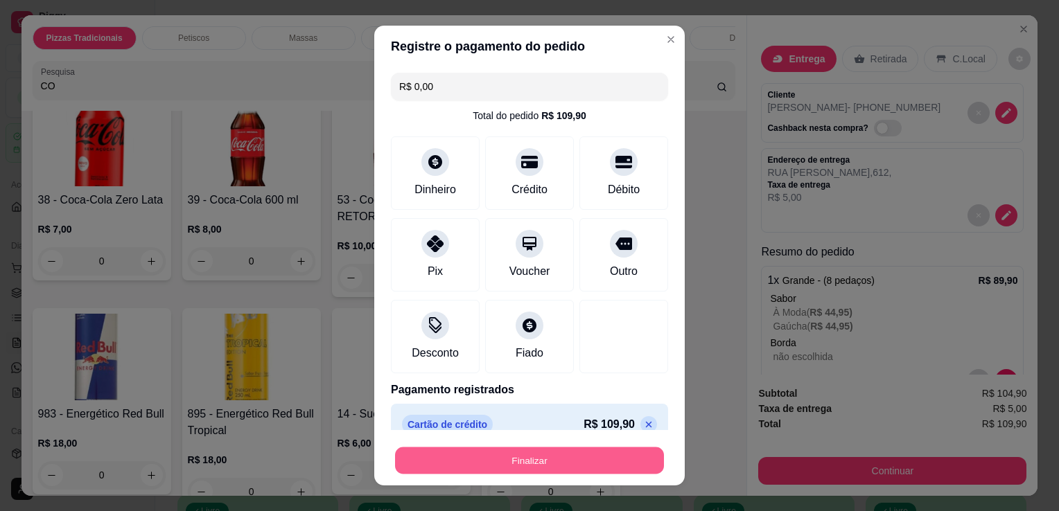
click at [527, 463] on button "Finalizar" at bounding box center [529, 461] width 269 height 27
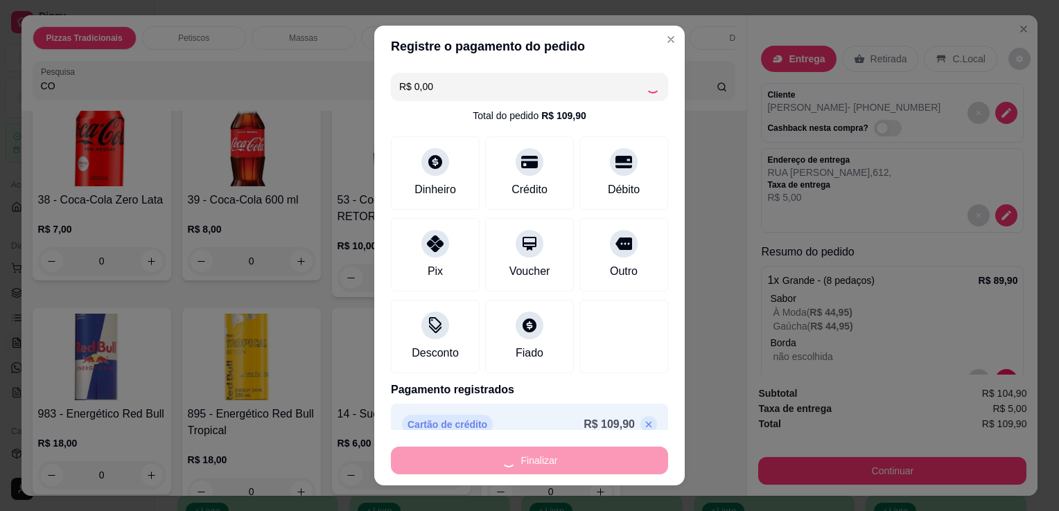
type input "0"
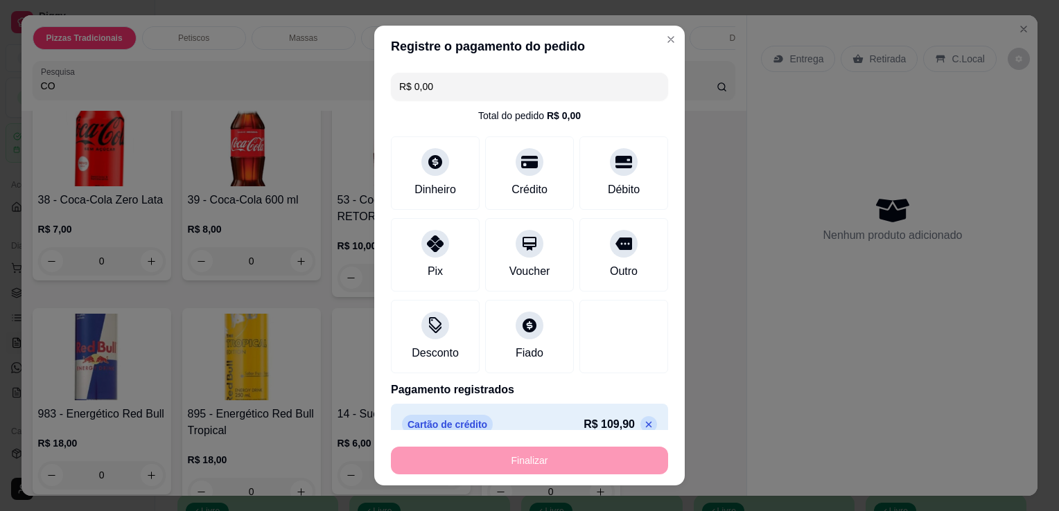
type input "-R$ 109,90"
